Goal: Information Seeking & Learning: Learn about a topic

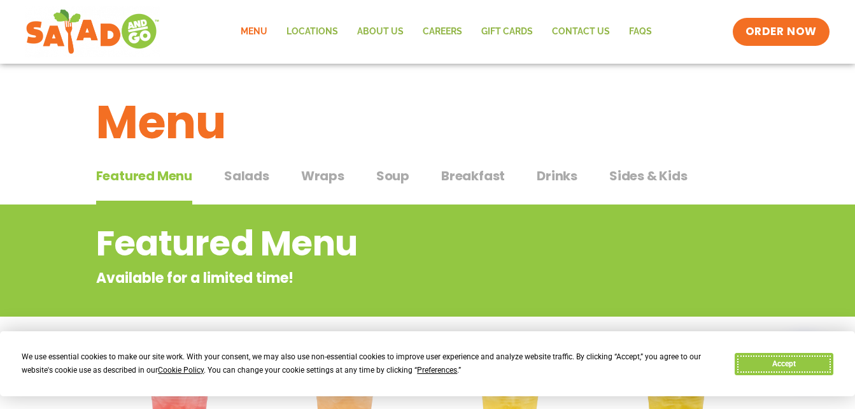
click at [799, 364] on button "Accept" at bounding box center [784, 364] width 98 height 22
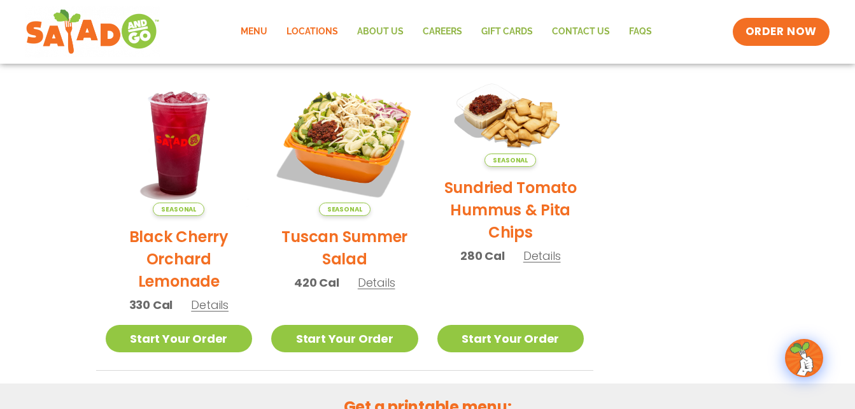
scroll to position [640, 0]
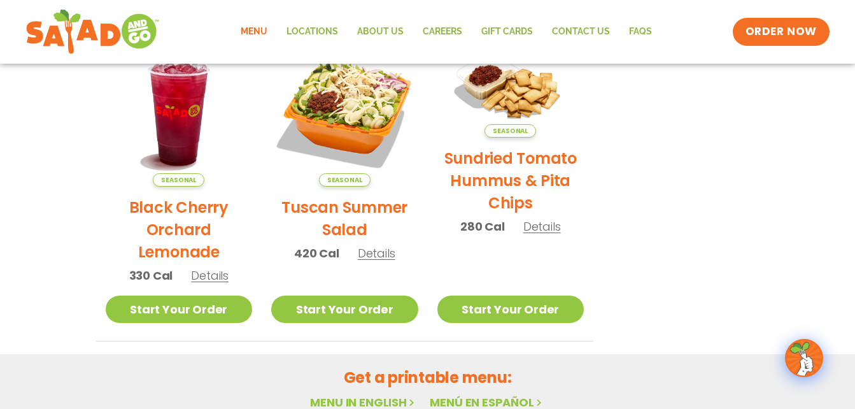
click at [251, 36] on link "Menu" at bounding box center [254, 31] width 46 height 29
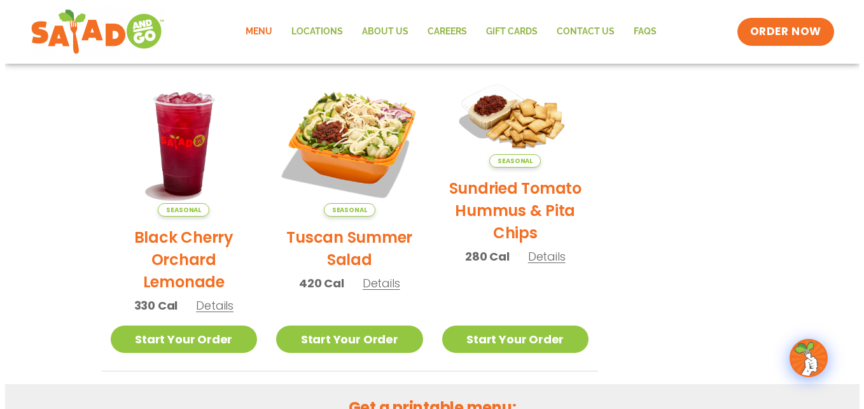
scroll to position [602, 0]
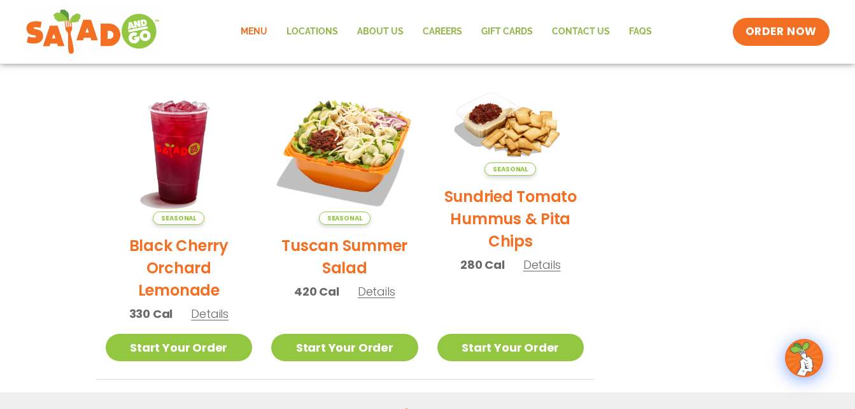
click at [371, 292] on span "Details" at bounding box center [377, 291] width 38 height 16
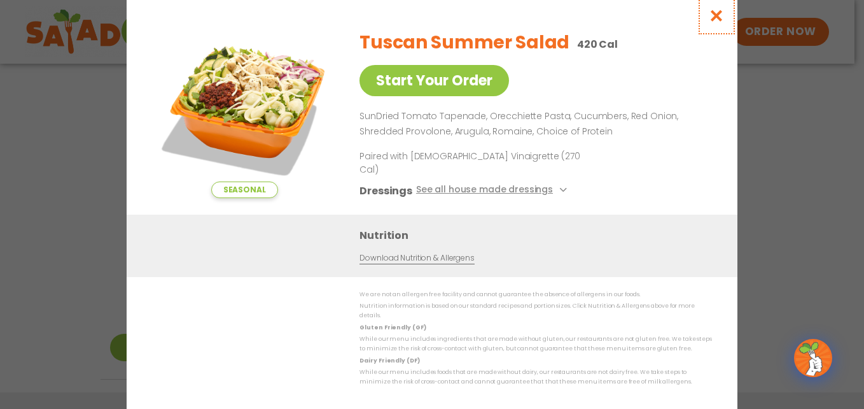
click at [713, 22] on icon "Close modal" at bounding box center [717, 15] width 16 height 13
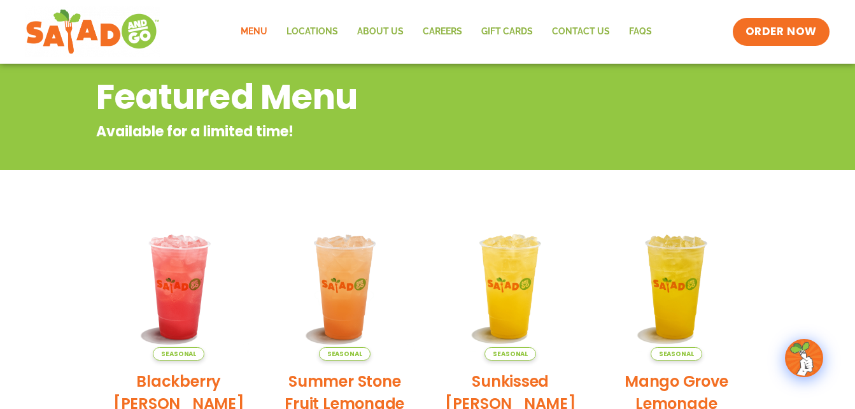
scroll to position [0, 0]
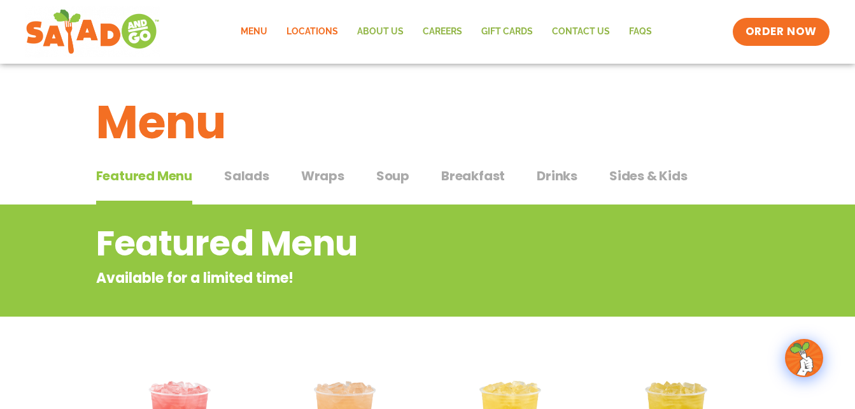
click at [311, 28] on link "Locations" at bounding box center [312, 31] width 71 height 29
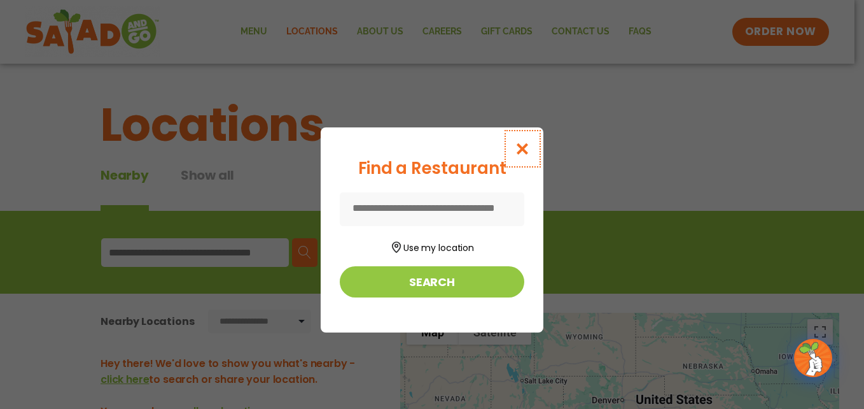
click at [526, 140] on button "Close modal" at bounding box center [522, 148] width 41 height 43
